Goal: Check status: Check status

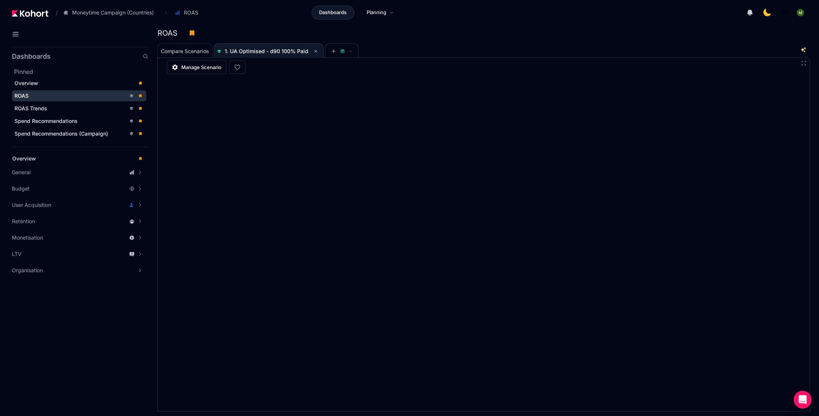
scroll to position [0, 0]
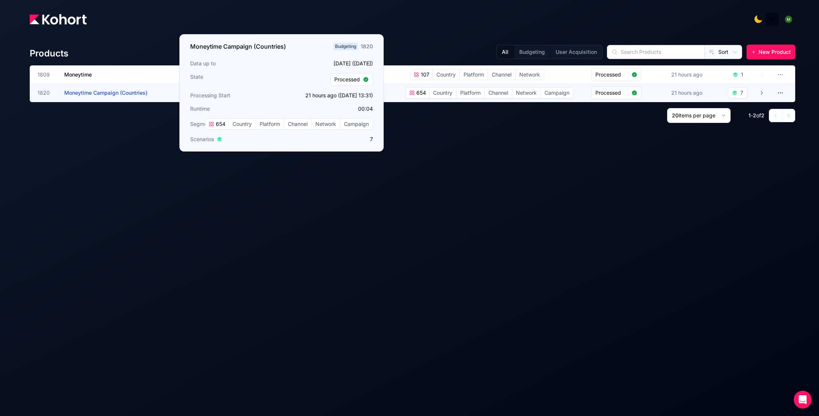
click at [117, 94] on span "Moneytime Campaign (Countries)" at bounding box center [105, 93] width 83 height 6
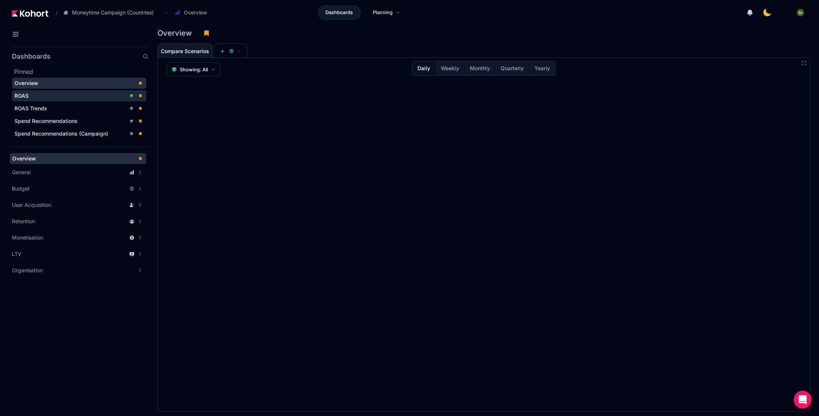
click at [113, 98] on div "ROAS" at bounding box center [69, 95] width 111 height 7
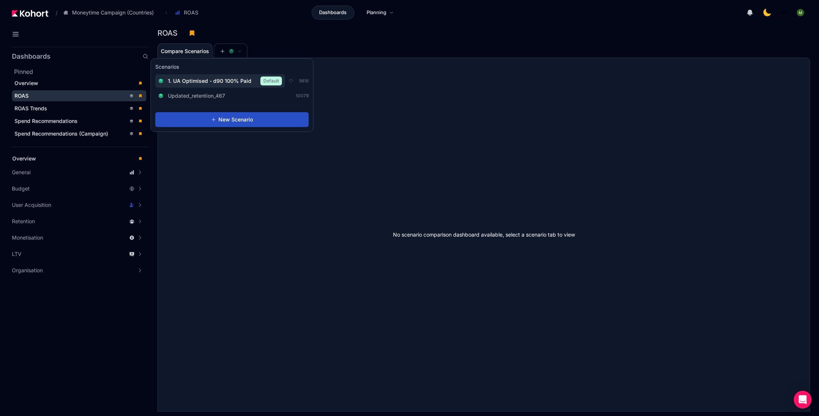
click at [237, 78] on span "1. UA Optimised - d90 100% Paid" at bounding box center [210, 80] width 84 height 7
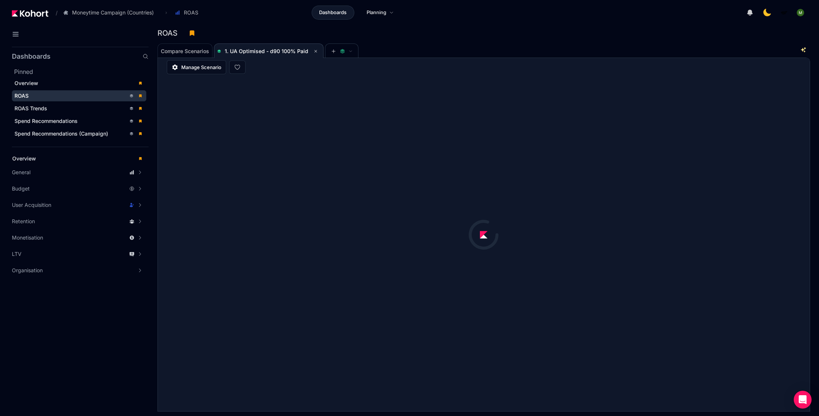
click at [451, 32] on div "ROAS" at bounding box center [481, 33] width 647 height 11
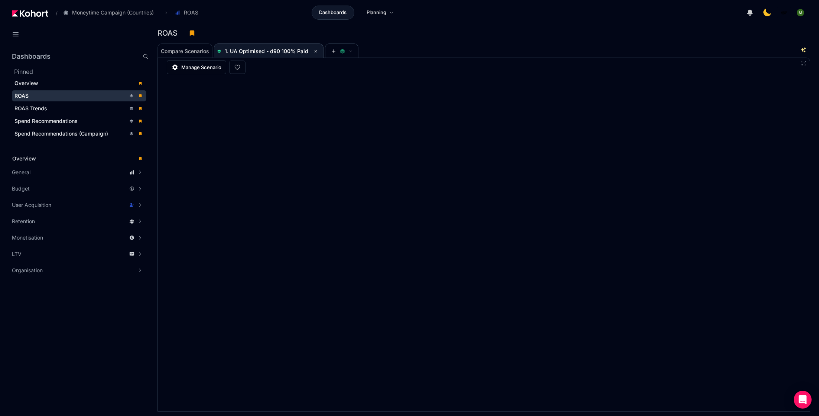
click at [553, 22] on header "/ Moneytime Campaign (Countries) Go to products list Moneytime Moneytime Campai…" at bounding box center [409, 14] width 819 height 28
click at [575, 22] on header "/ Moneytime Campaign (Countries) Go to products list Moneytime Moneytime Campai…" at bounding box center [409, 14] width 819 height 28
click at [628, 22] on header "/ Moneytime Campaign (Countries) Go to products list Moneytime Moneytime Campai…" at bounding box center [409, 14] width 819 height 28
click at [477, 26] on header "/ Moneytime Campaign (Countries) Go to products list Moneytime Moneytime Campai…" at bounding box center [409, 14] width 819 height 28
